Goal: Check status: Check status

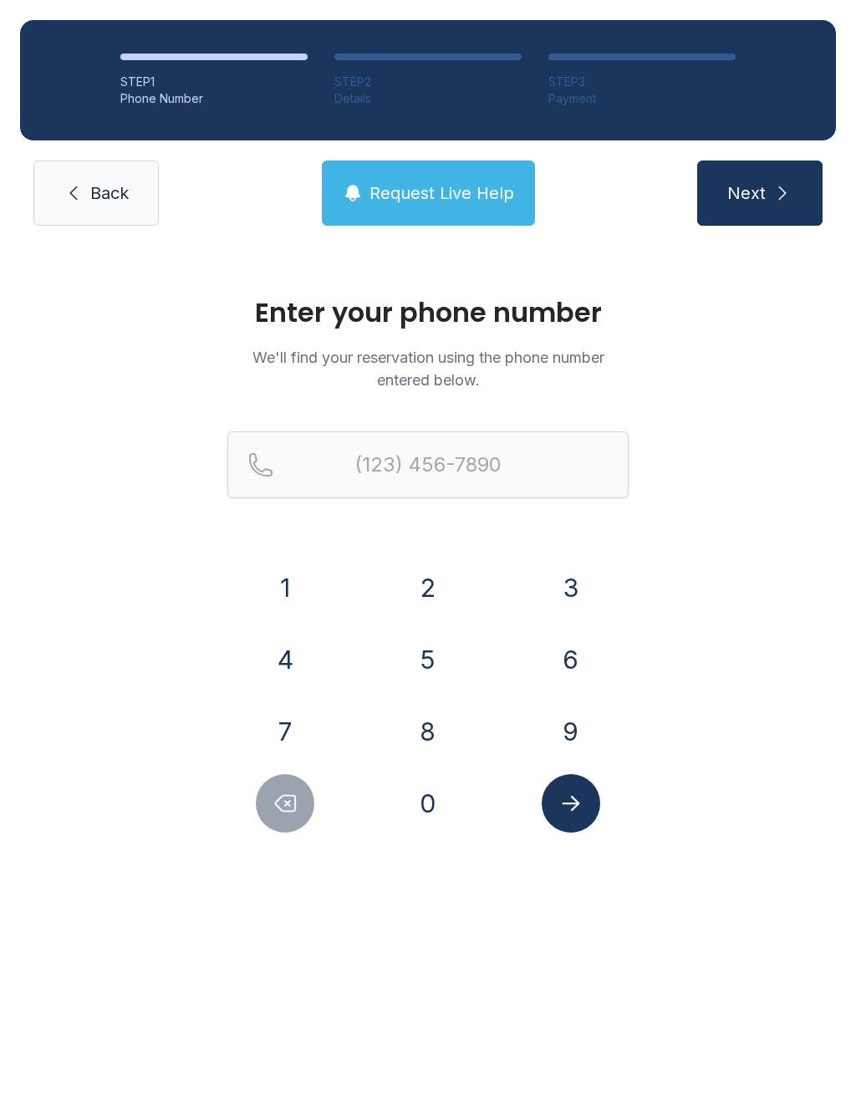
click at [285, 727] on button "7" at bounding box center [285, 731] width 59 height 59
click at [273, 552] on form "(7 1 2 3 4 5 6 7 8 9 0" at bounding box center [427, 631] width 401 height 401
click at [290, 565] on button "1" at bounding box center [285, 587] width 59 height 59
click at [583, 722] on button "9" at bounding box center [571, 731] width 59 height 59
click at [294, 653] on button "4" at bounding box center [285, 659] width 59 height 59
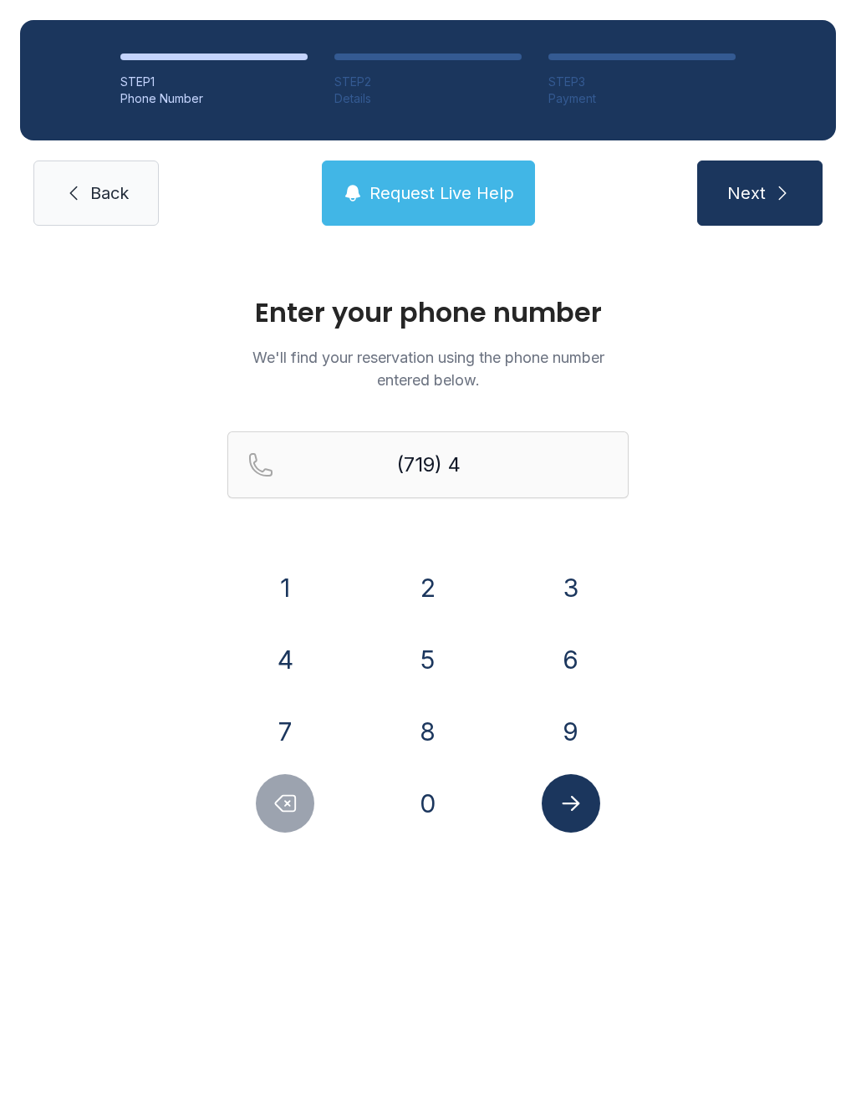
click at [581, 656] on button "6" at bounding box center [571, 659] width 59 height 59
click at [580, 656] on button "6" at bounding box center [571, 659] width 59 height 59
click at [293, 734] on button "7" at bounding box center [285, 731] width 59 height 59
click at [440, 742] on button "8" at bounding box center [428, 731] width 59 height 59
click at [442, 746] on button "8" at bounding box center [428, 731] width 59 height 59
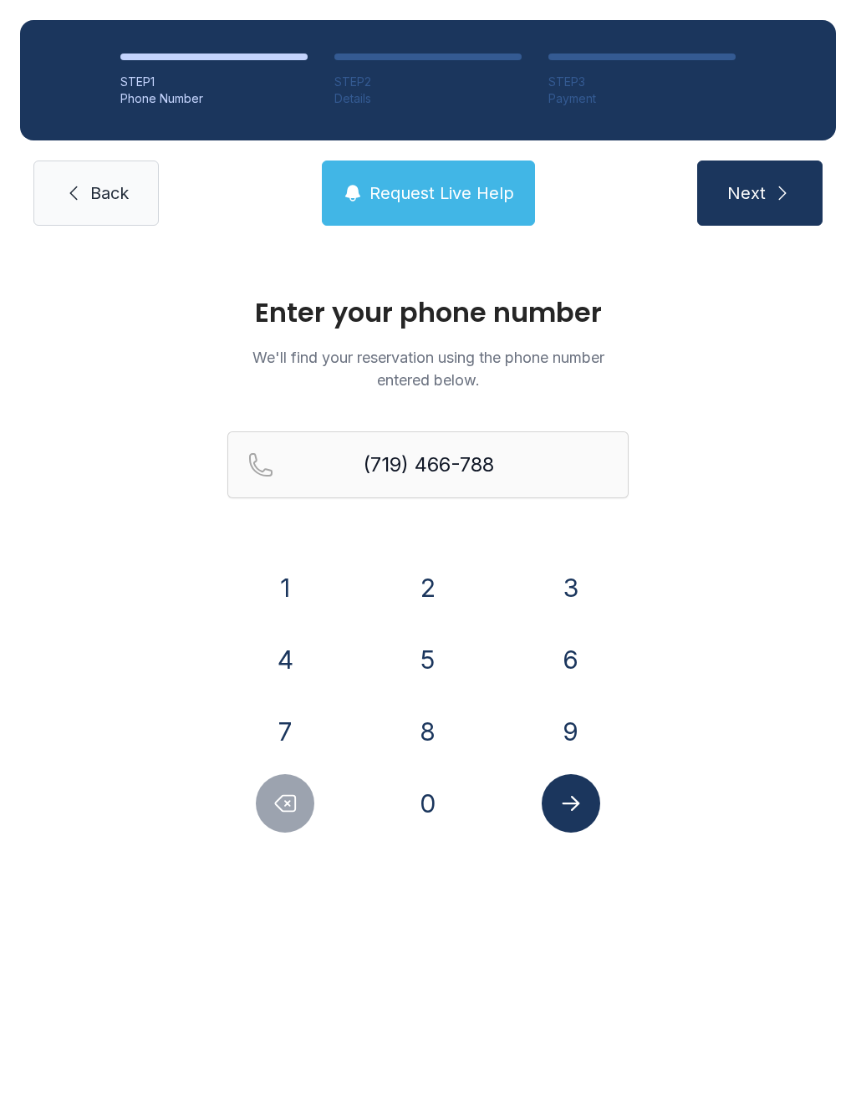
click at [435, 585] on button "2" at bounding box center [428, 587] width 59 height 59
type input "[PHONE_NUMBER]"
click at [573, 802] on icon "Submit lookup form" at bounding box center [571, 803] width 18 height 15
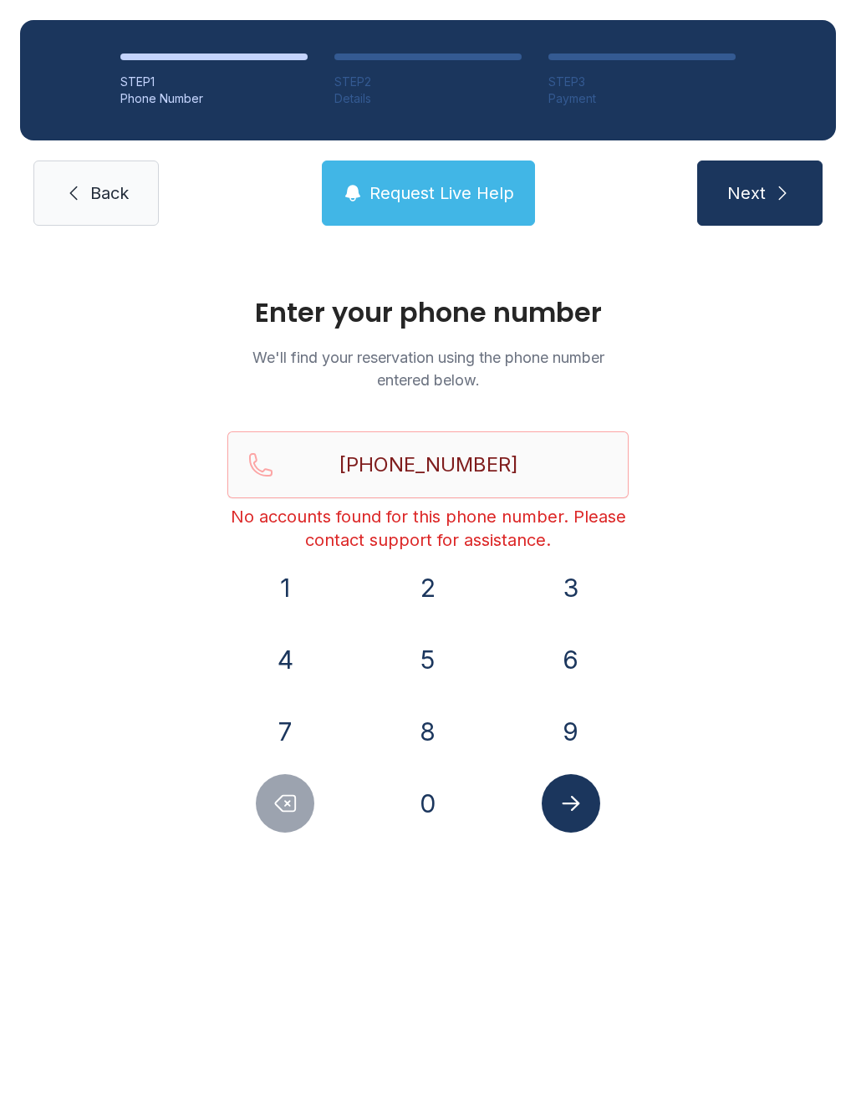
click at [581, 813] on icon "Submit lookup form" at bounding box center [570, 803] width 25 height 25
click at [439, 188] on span "Request Live Help" at bounding box center [441, 192] width 145 height 23
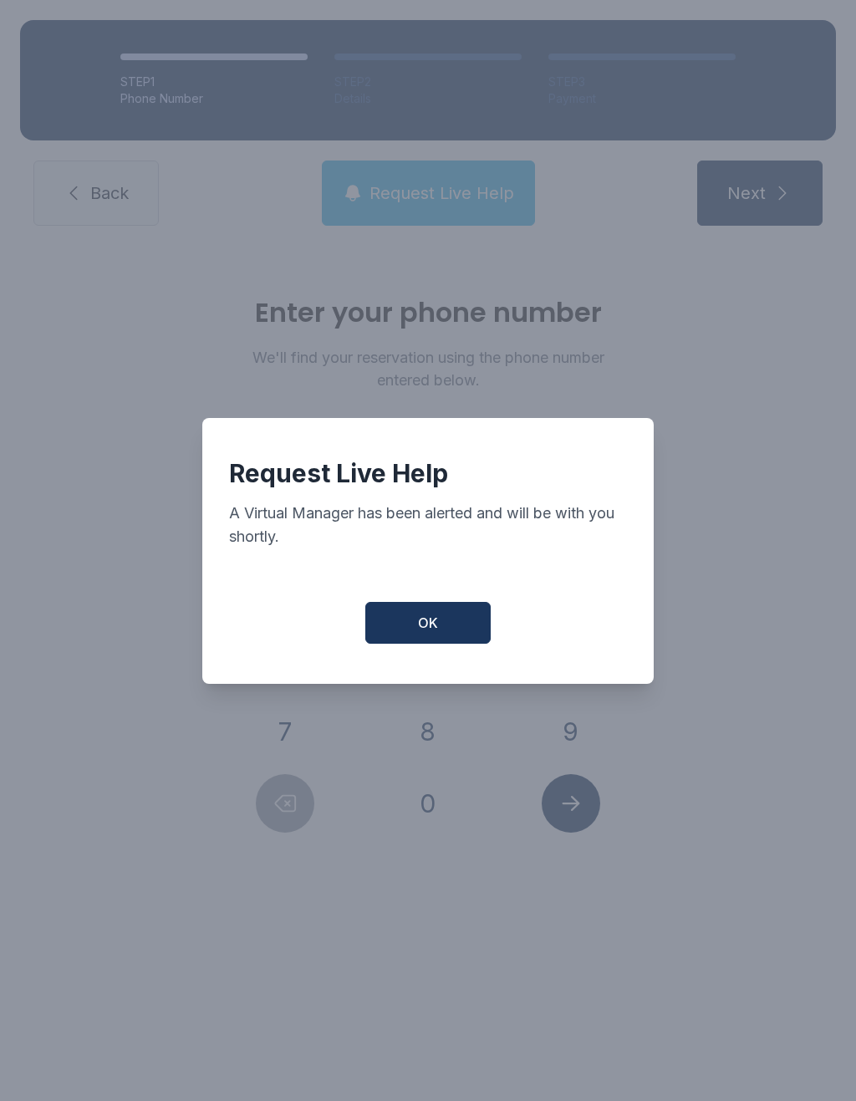
click at [443, 632] on button "OK" at bounding box center [427, 623] width 125 height 42
